Goal: Browse casually

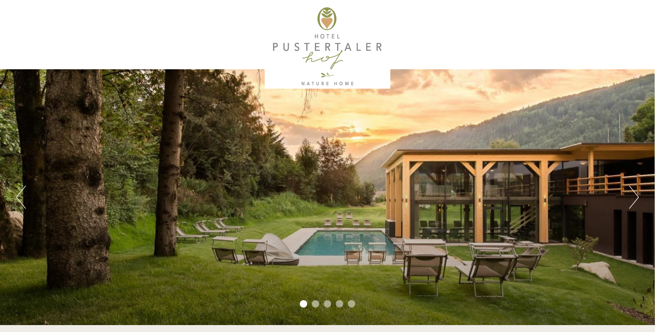
click at [630, 198] on button "Next" at bounding box center [634, 197] width 10 height 23
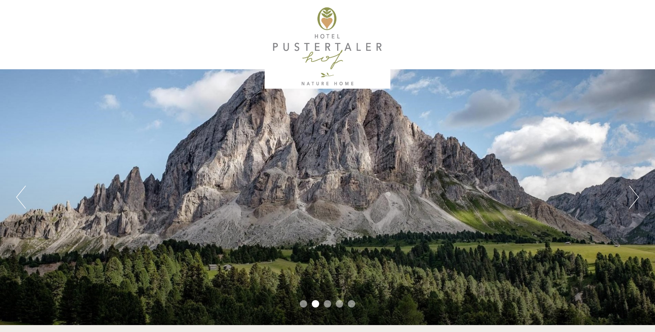
click at [630, 198] on button "Next" at bounding box center [634, 197] width 10 height 23
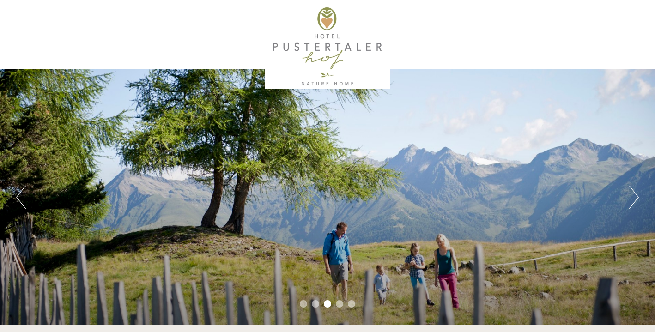
click at [630, 198] on button "Next" at bounding box center [634, 197] width 10 height 23
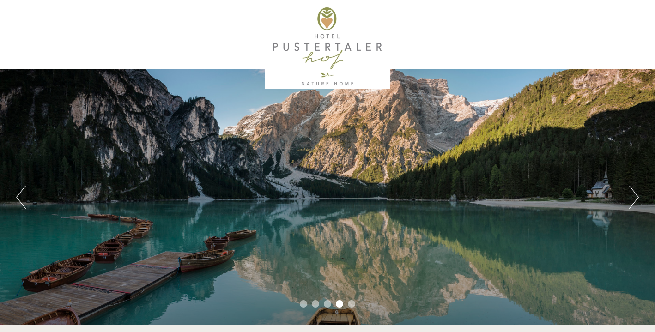
click at [630, 198] on button "Next" at bounding box center [634, 197] width 10 height 23
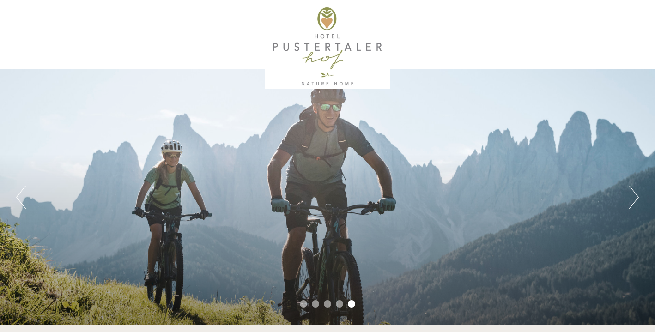
click at [630, 198] on button "Next" at bounding box center [634, 197] width 10 height 23
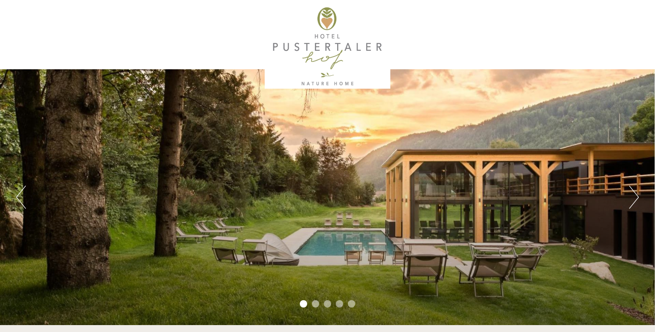
click at [630, 198] on button "Next" at bounding box center [634, 197] width 10 height 23
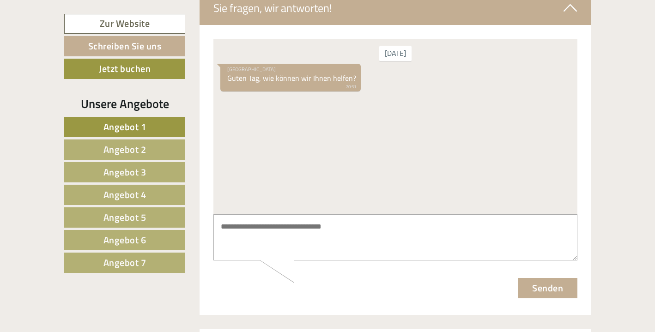
scroll to position [3591, 0]
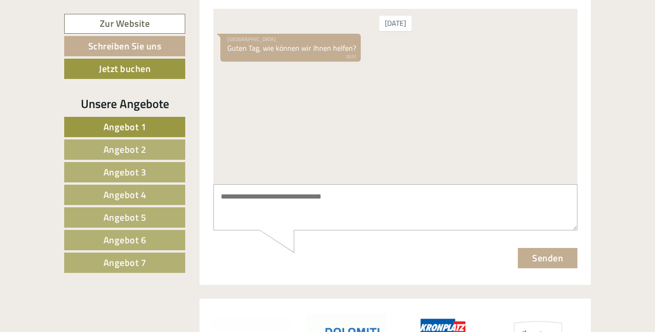
click at [152, 152] on link "Angebot 2" at bounding box center [124, 150] width 121 height 20
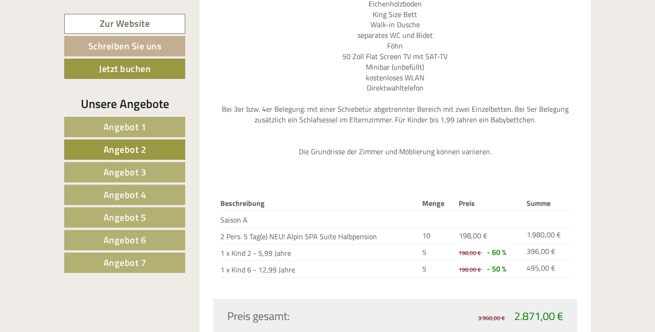
scroll to position [1130, 0]
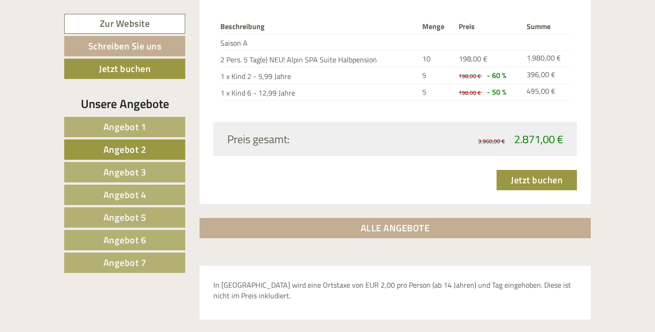
click at [134, 272] on div "Unsere Angebote Angebot 1 Angebot 2 Angebot 3 Angebot 4 Angebot 5 Angebot 6 Ang…" at bounding box center [126, 189] width 124 height 188
click at [136, 267] on span "Angebot 7" at bounding box center [124, 262] width 43 height 14
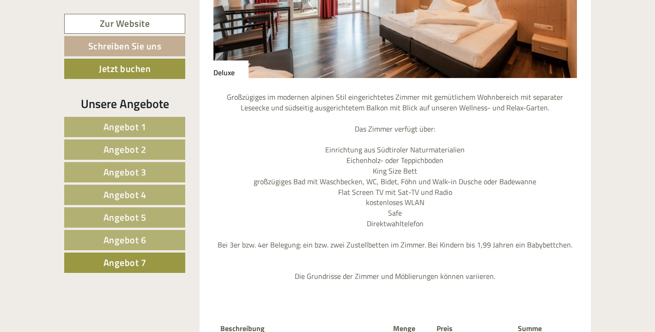
scroll to position [670, 0]
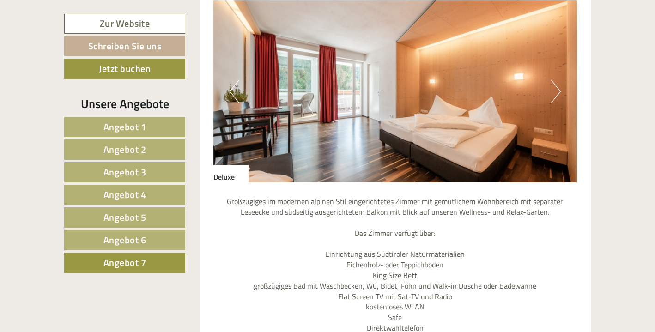
click at [554, 80] on button "Next" at bounding box center [556, 91] width 10 height 23
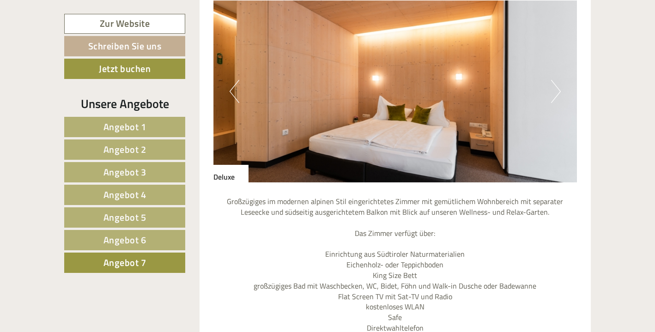
click at [554, 80] on button "Next" at bounding box center [556, 91] width 10 height 23
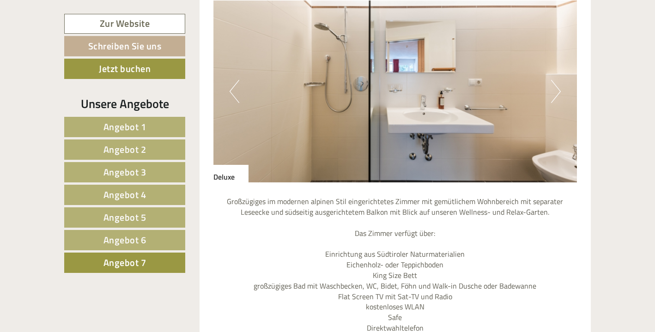
click at [554, 80] on button "Next" at bounding box center [556, 91] width 10 height 23
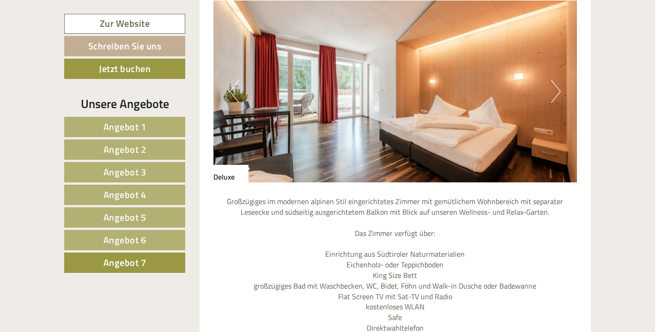
click at [554, 80] on button "Next" at bounding box center [556, 91] width 10 height 23
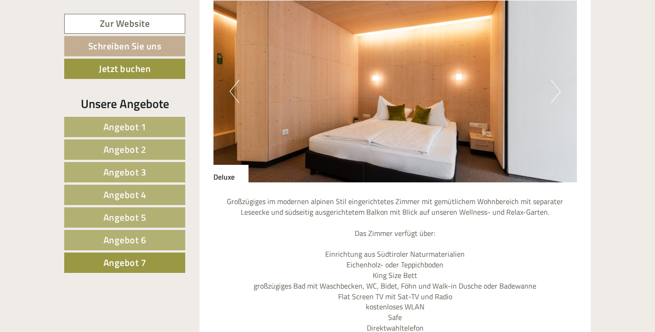
click at [133, 246] on span "Angebot 6" at bounding box center [124, 240] width 43 height 14
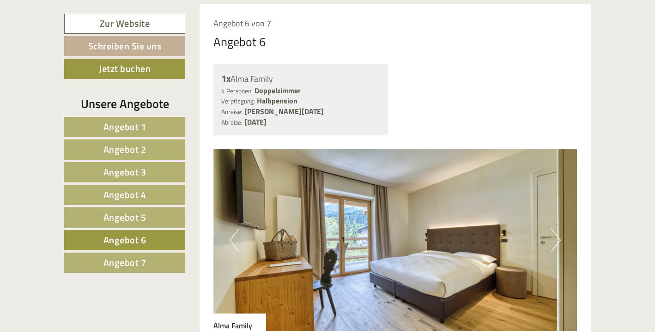
scroll to position [553, 0]
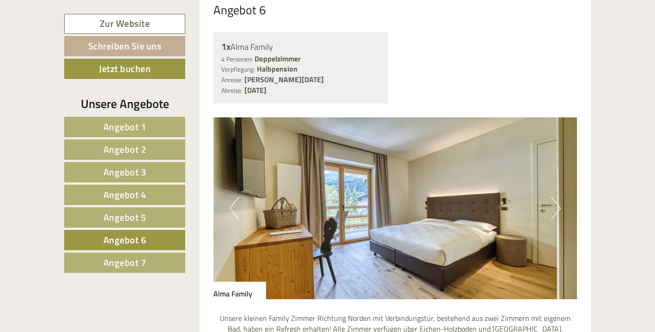
click at [558, 197] on button "Next" at bounding box center [556, 208] width 10 height 23
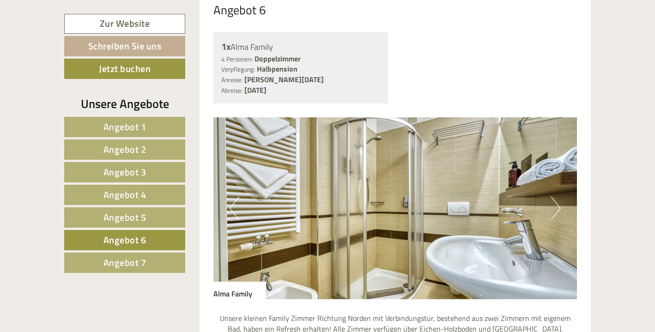
click at [558, 197] on button "Next" at bounding box center [556, 208] width 10 height 23
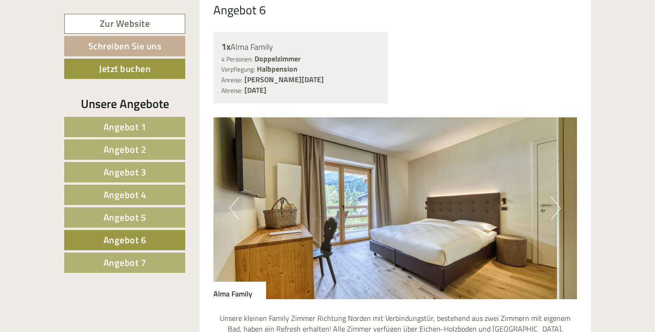
click at [558, 197] on button "Next" at bounding box center [556, 208] width 10 height 23
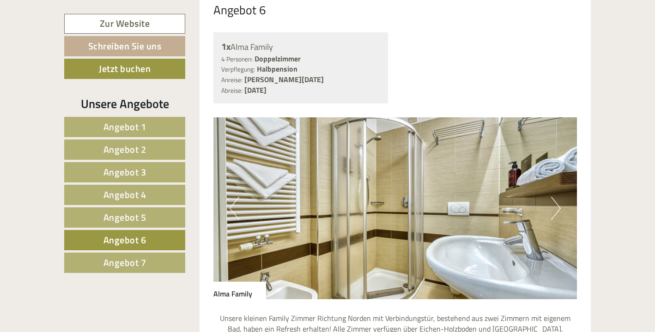
click at [558, 197] on button "Next" at bounding box center [556, 208] width 10 height 23
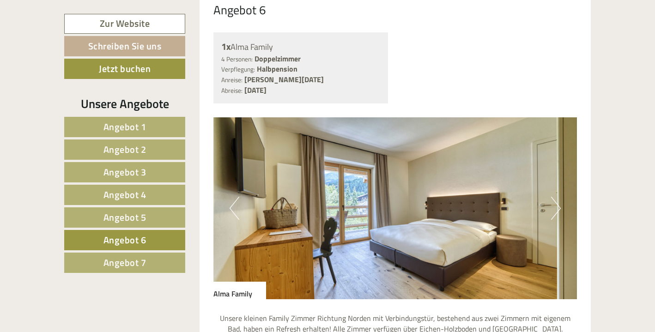
click at [558, 197] on button "Next" at bounding box center [556, 208] width 10 height 23
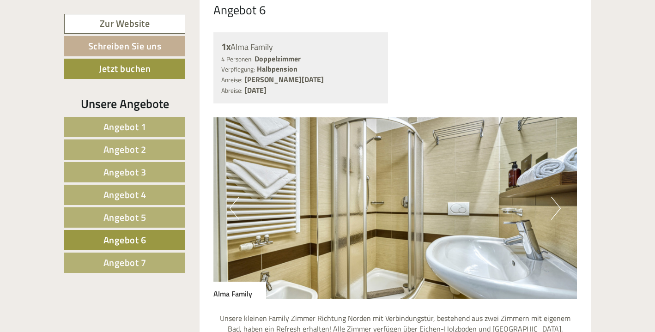
click at [558, 197] on button "Next" at bounding box center [556, 208] width 10 height 23
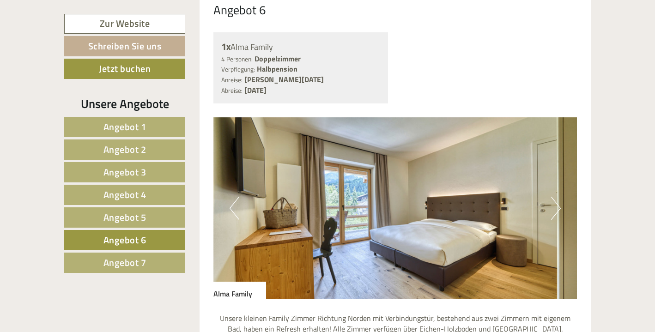
click at [558, 197] on button "Next" at bounding box center [556, 208] width 10 height 23
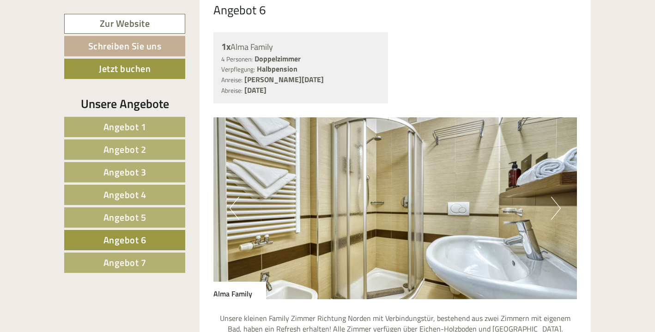
click at [558, 197] on button "Next" at bounding box center [556, 208] width 10 height 23
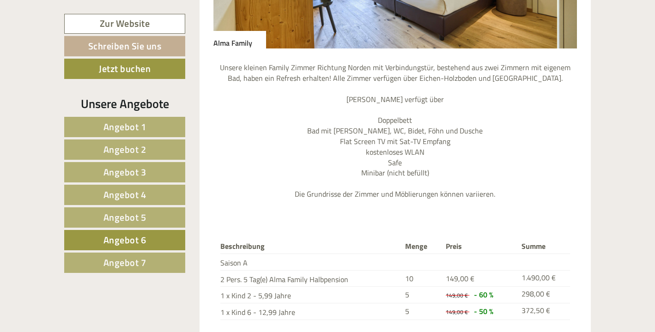
scroll to position [806, 0]
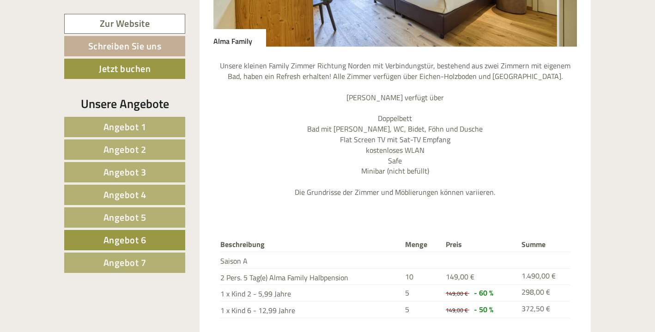
click at [148, 210] on link "Angebot 5" at bounding box center [124, 217] width 121 height 20
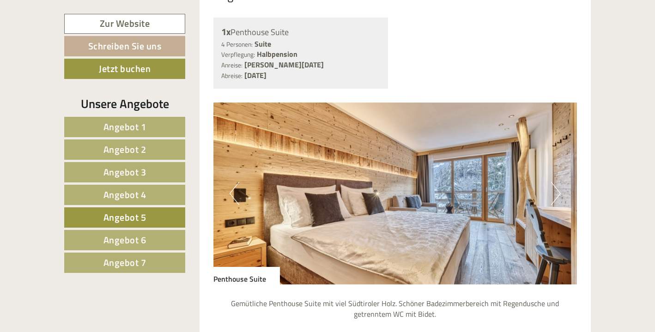
scroll to position [607, 0]
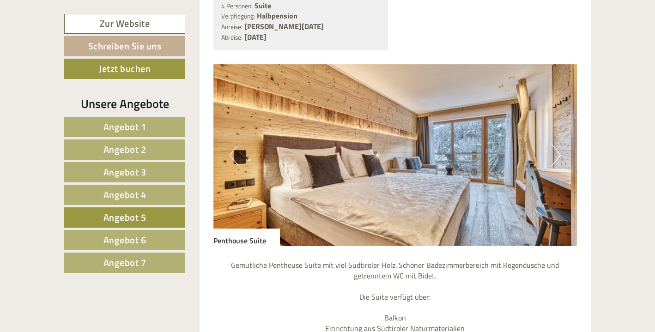
click at [557, 144] on button "Next" at bounding box center [556, 155] width 10 height 23
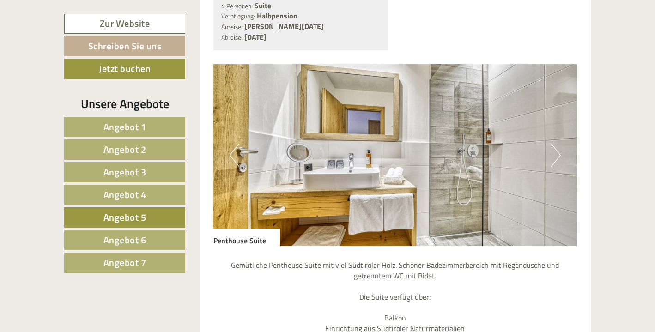
click at [557, 144] on button "Next" at bounding box center [556, 155] width 10 height 23
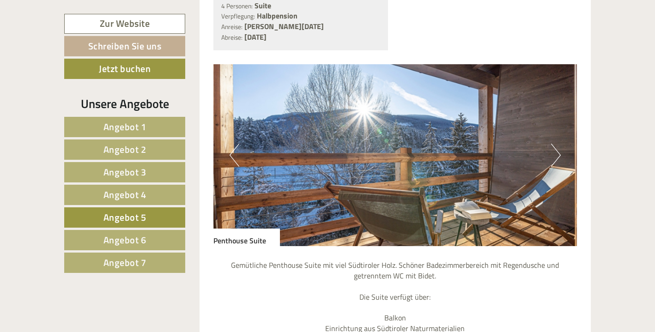
click at [557, 144] on button "Next" at bounding box center [556, 155] width 10 height 23
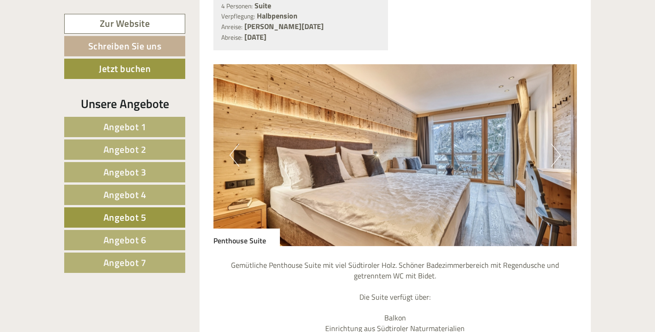
click at [557, 144] on button "Next" at bounding box center [556, 155] width 10 height 23
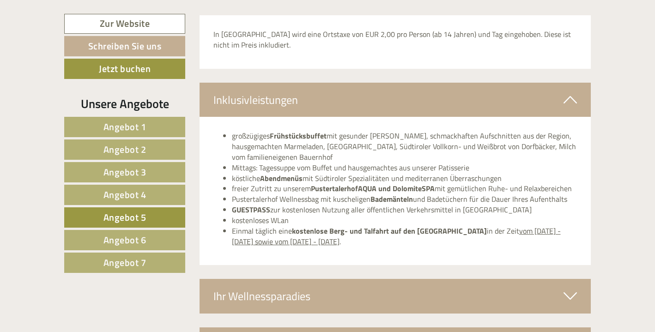
scroll to position [1440, 0]
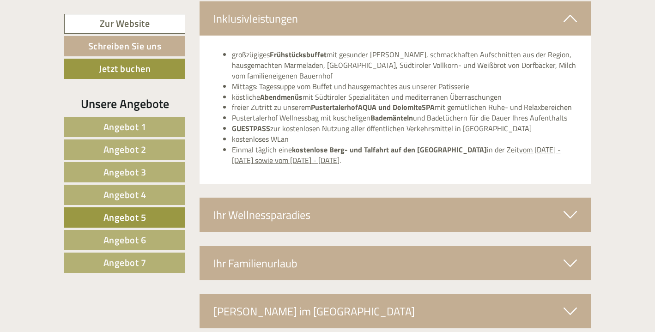
click at [440, 246] on div "Ihr Familienurlaub" at bounding box center [396, 263] width 392 height 34
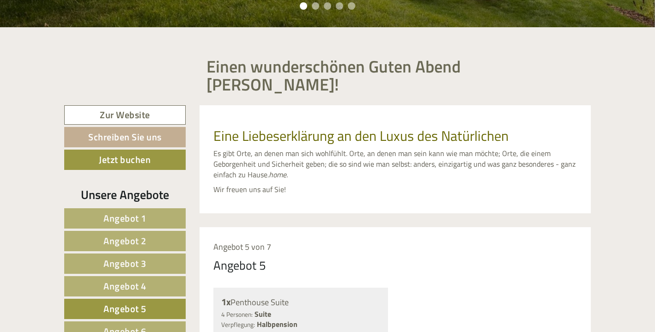
scroll to position [0, 0]
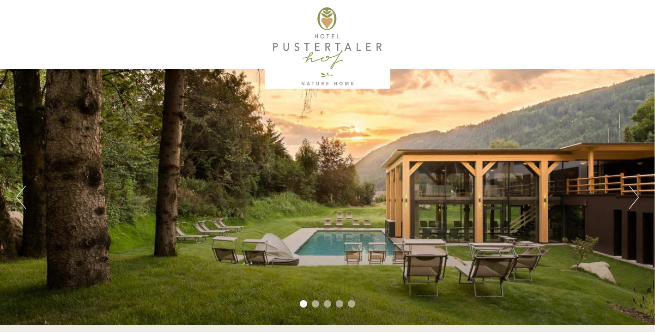
click at [621, 198] on div "Previous Next 1 2 3 4 5" at bounding box center [327, 197] width 655 height 256
click at [635, 201] on button "Next" at bounding box center [634, 197] width 10 height 23
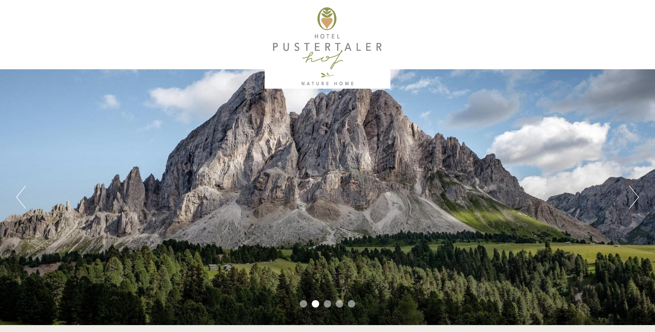
click at [635, 201] on button "Next" at bounding box center [634, 197] width 10 height 23
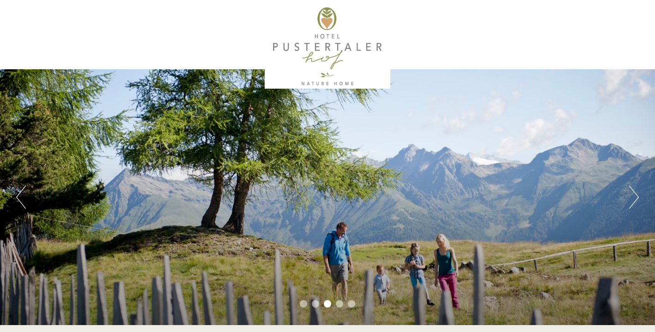
click at [635, 201] on button "Next" at bounding box center [634, 197] width 10 height 23
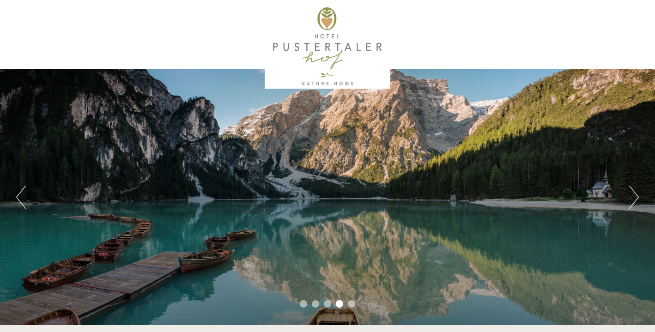
click at [635, 201] on button "Next" at bounding box center [634, 197] width 10 height 23
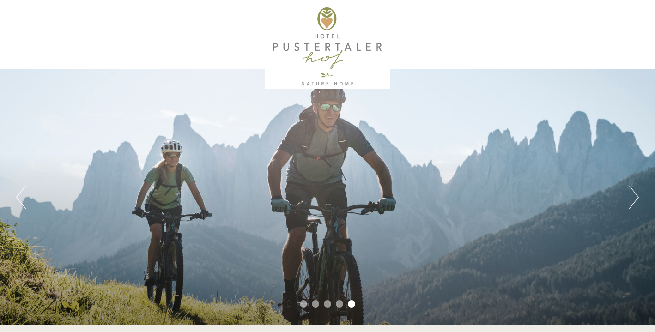
click at [635, 201] on button "Next" at bounding box center [634, 197] width 10 height 23
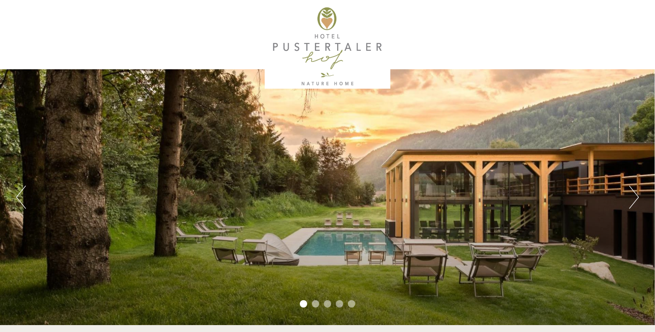
click at [635, 201] on button "Next" at bounding box center [634, 197] width 10 height 23
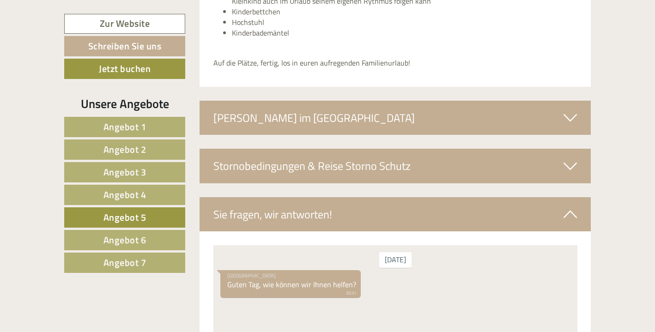
scroll to position [2154, 0]
